Goal: Information Seeking & Learning: Learn about a topic

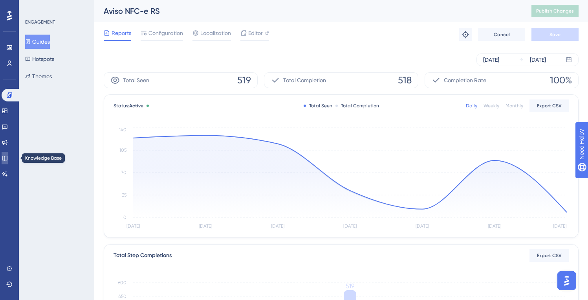
click at [8, 157] on link at bounding box center [5, 158] width 6 height 13
click at [8, 141] on link at bounding box center [5, 142] width 6 height 13
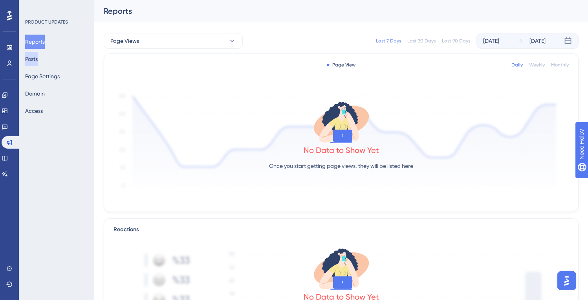
click at [38, 61] on button "Posts" at bounding box center [31, 59] width 13 height 14
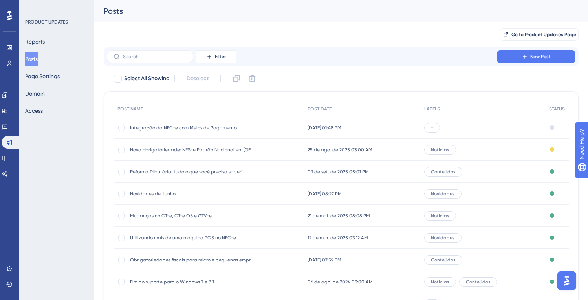
click at [228, 127] on span "Integração da NFC-e com Meios de Pagamento" at bounding box center [193, 128] width 126 height 6
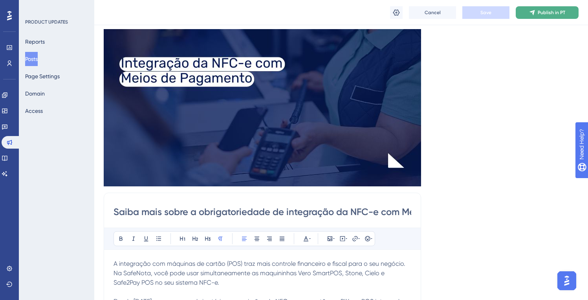
scroll to position [46, 0]
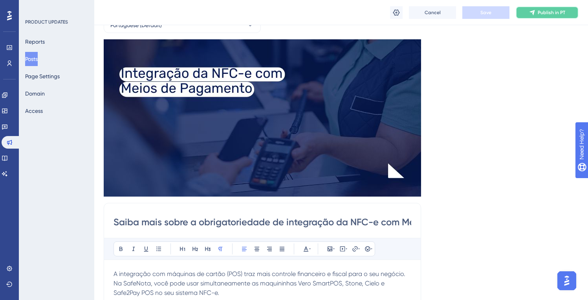
click at [531, 11] on icon at bounding box center [532, 12] width 5 height 5
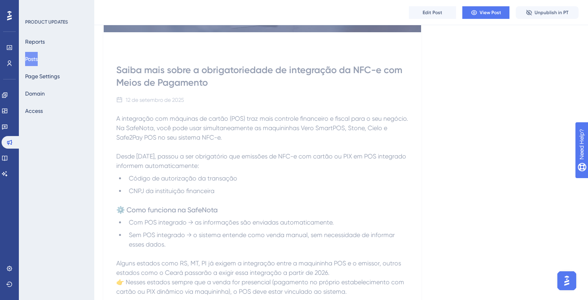
scroll to position [165, 0]
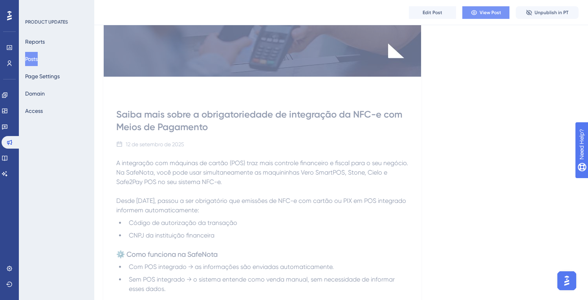
click at [485, 15] on span "View Post" at bounding box center [491, 12] width 22 height 6
